Goal: Task Accomplishment & Management: Complete application form

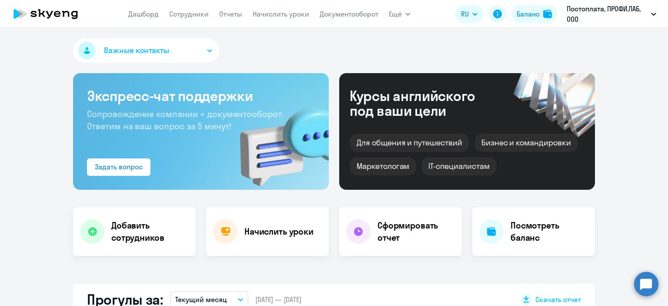
click at [144, 242] on h4 "Добавить сотрудников" at bounding box center [149, 231] width 77 height 24
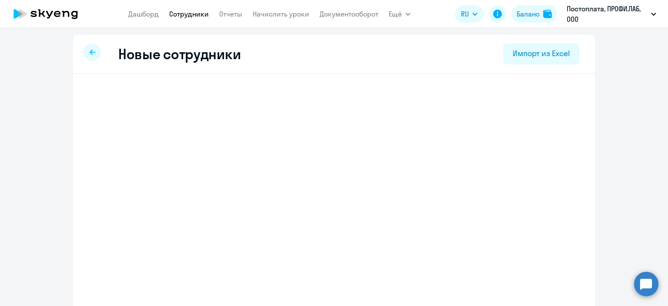
select select "english_adult_not_native_speaker"
select select "3"
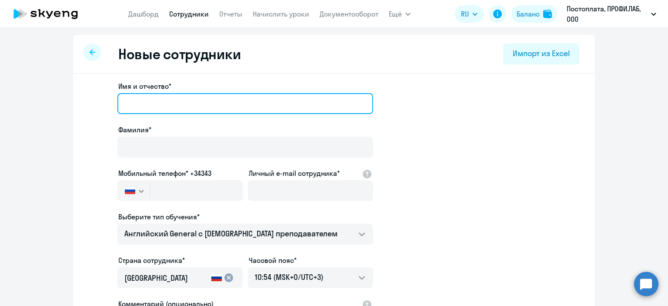
click at [173, 101] on input "Имя и отчество*" at bounding box center [245, 103] width 256 height 21
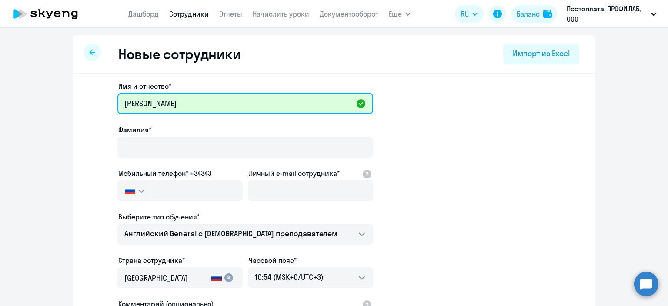
drag, startPoint x: 151, startPoint y: 103, endPoint x: 115, endPoint y: 103, distance: 36.5
click at [117, 103] on input "[PERSON_NAME]" at bounding box center [245, 103] width 256 height 21
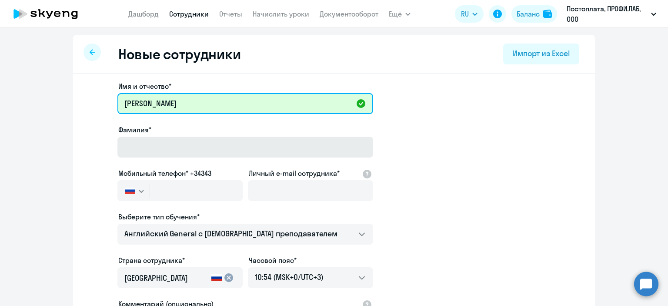
type input "[PERSON_NAME]"
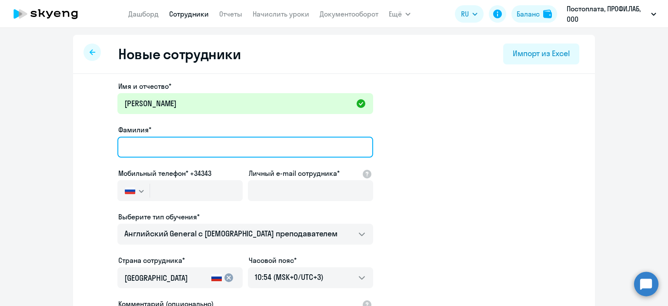
click at [141, 146] on input "Фамилия*" at bounding box center [245, 147] width 256 height 21
paste input "[PERSON_NAME]"
type input "[PERSON_NAME]"
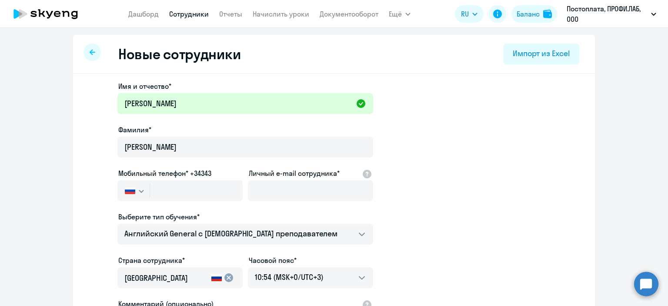
click at [403, 153] on app-new-student-form "Имя и отчество* [PERSON_NAME]* [PERSON_NAME] Мобильный телефон* +34343 [GEOGRAP…" at bounding box center [334, 236] width 494 height 310
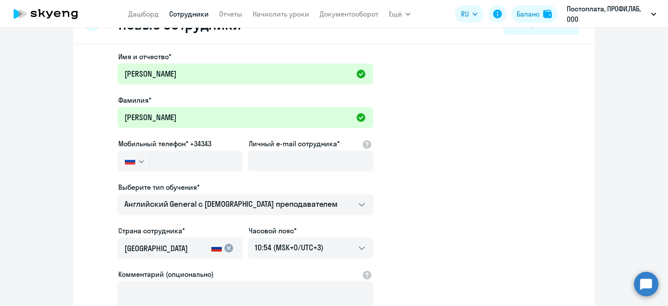
scroll to position [43, 0]
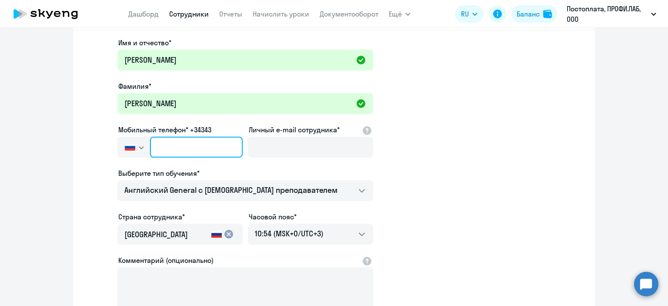
click at [203, 144] on input "text" at bounding box center [196, 147] width 93 height 21
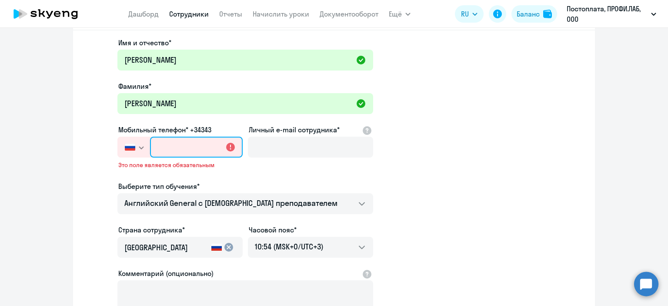
paste input "[PHONE_NUMBER]"
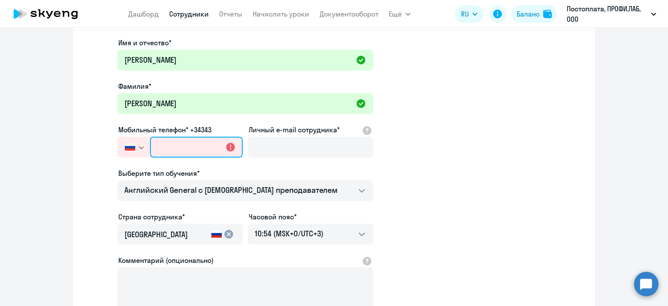
type input "[PHONE_NUMBER]"
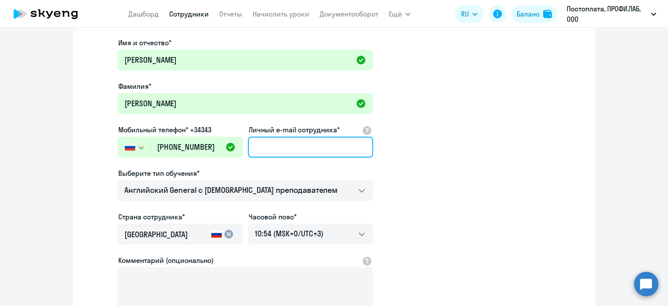
click at [323, 143] on input "Личный e-mail сотрудника*" at bounding box center [310, 147] width 125 height 21
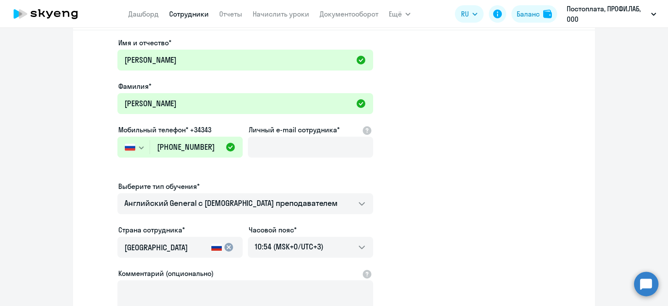
click at [477, 226] on app-new-student-form "Имя и отчество* [PERSON_NAME]* [PERSON_NAME] Мобильный телефон* +34343 [GEOGRAP…" at bounding box center [334, 198] width 494 height 323
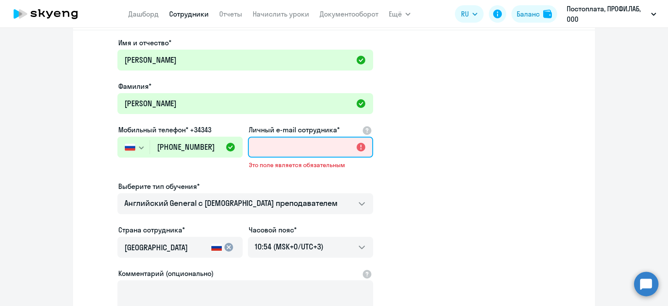
click at [301, 151] on input "Личный e-mail сотрудника*" at bounding box center [310, 147] width 125 height 21
type input "м"
paste input "[EMAIL_ADDRESS][DOMAIN_NAME]"
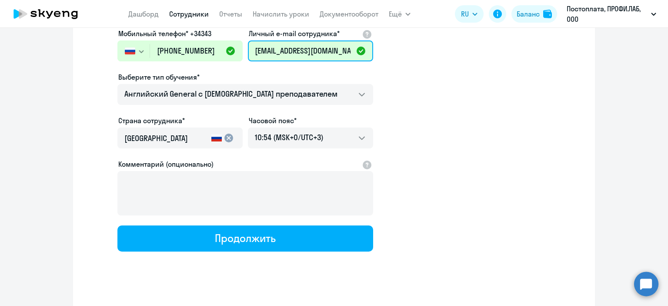
scroll to position [149, 0]
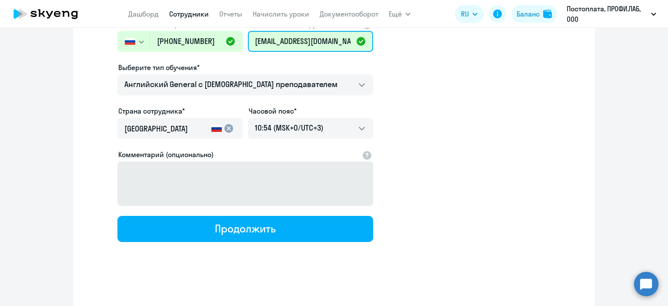
type input "[EMAIL_ADDRESS][DOMAIN_NAME]"
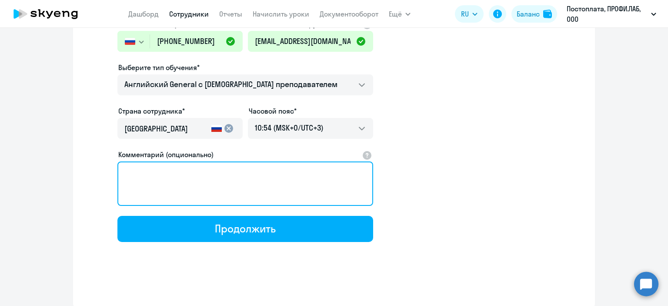
click at [218, 181] on textarea "Комментарий (опционально)" at bounding box center [245, 183] width 256 height 44
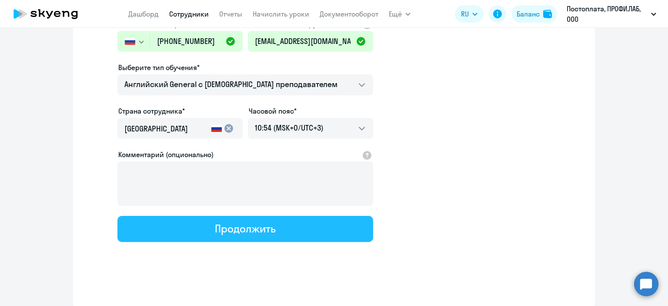
click at [262, 229] on div "Продолжить" at bounding box center [245, 228] width 60 height 14
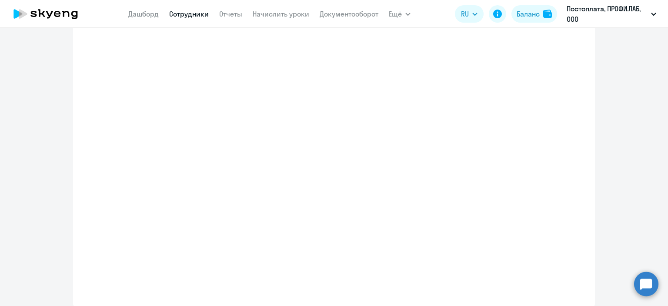
select select "english_adult_not_native_speaker"
select select "3"
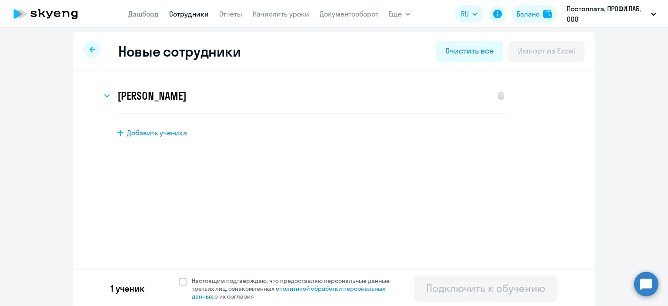
scroll to position [4, 0]
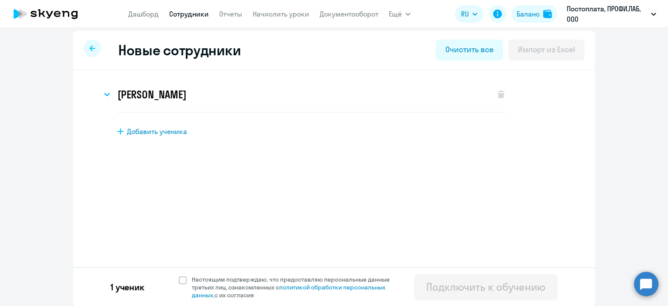
click at [173, 283] on div "1 ученик Настоящим подтверждаю, что предоставляю персональные данные третьих ли…" at bounding box center [334, 286] width 522 height 39
click at [179, 281] on span at bounding box center [183, 280] width 8 height 8
click at [178, 275] on input "Настоящим подтверждаю, что предоставляю персональные данные третьих лиц, ознако…" at bounding box center [178, 275] width 0 height 0
checkbox input "true"
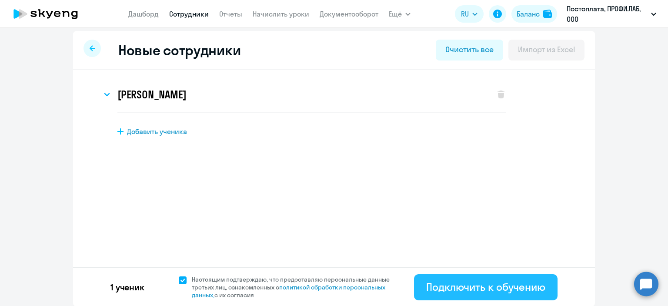
click at [476, 283] on div "Подключить к обучению" at bounding box center [485, 287] width 119 height 14
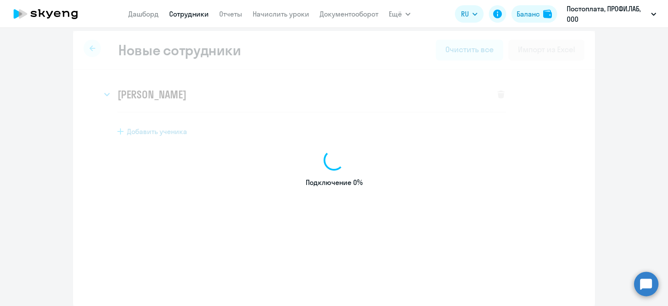
select select "english_adult_not_native_speaker"
select select "3"
